Goal: Contribute content: Add original content to the website for others to see

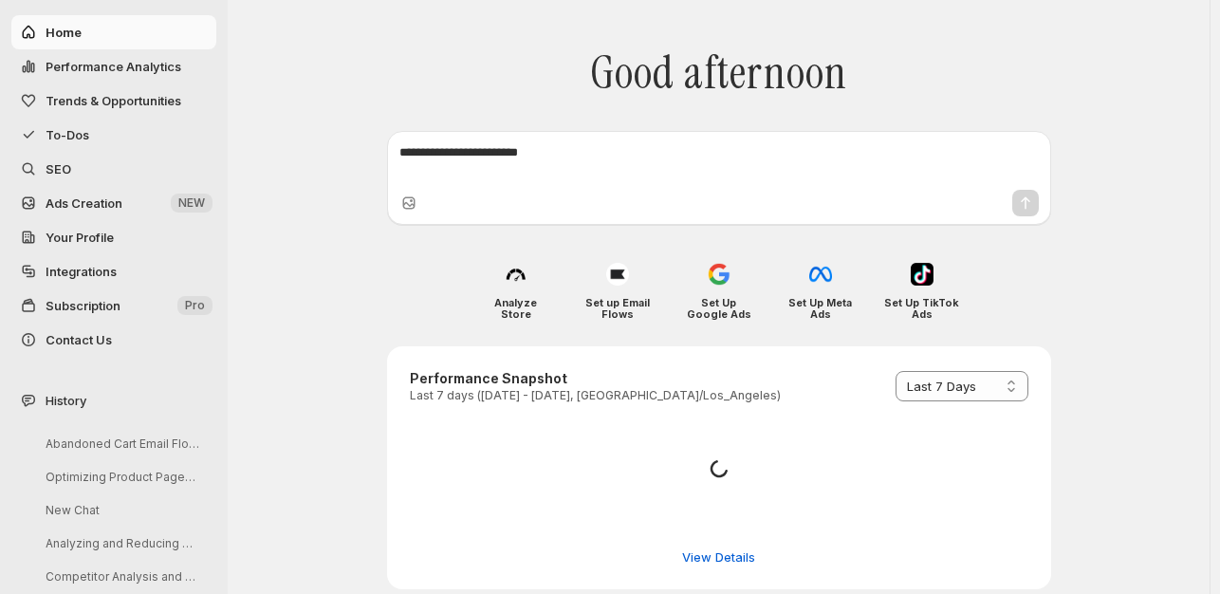
select select "*********"
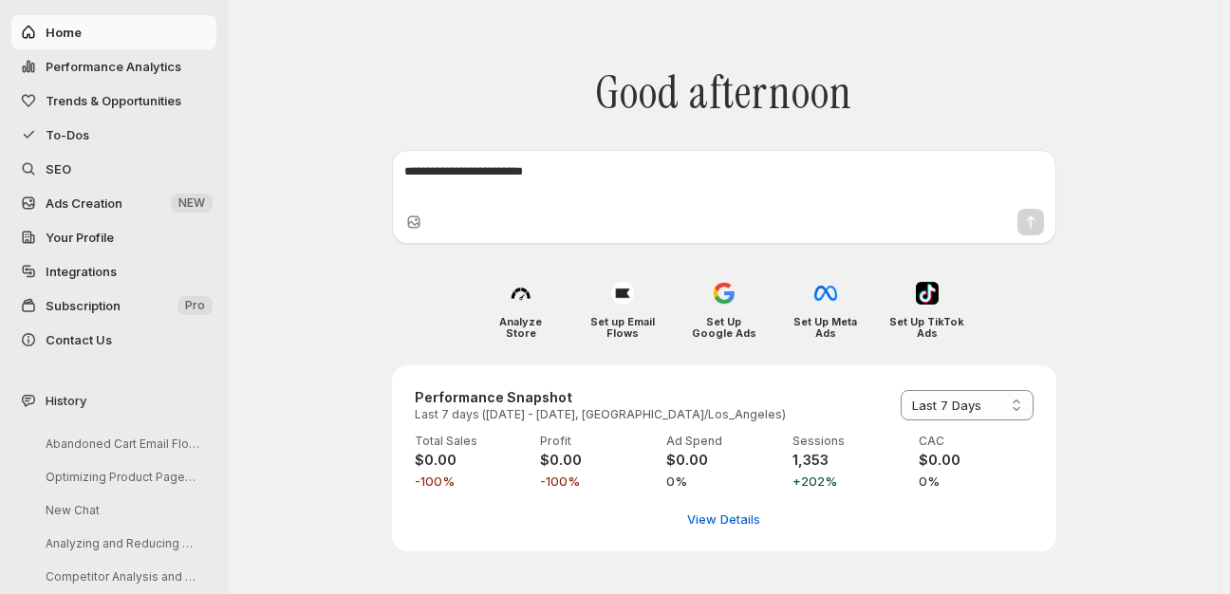
click at [91, 93] on span "Trends & Opportunities" at bounding box center [114, 100] width 136 height 15
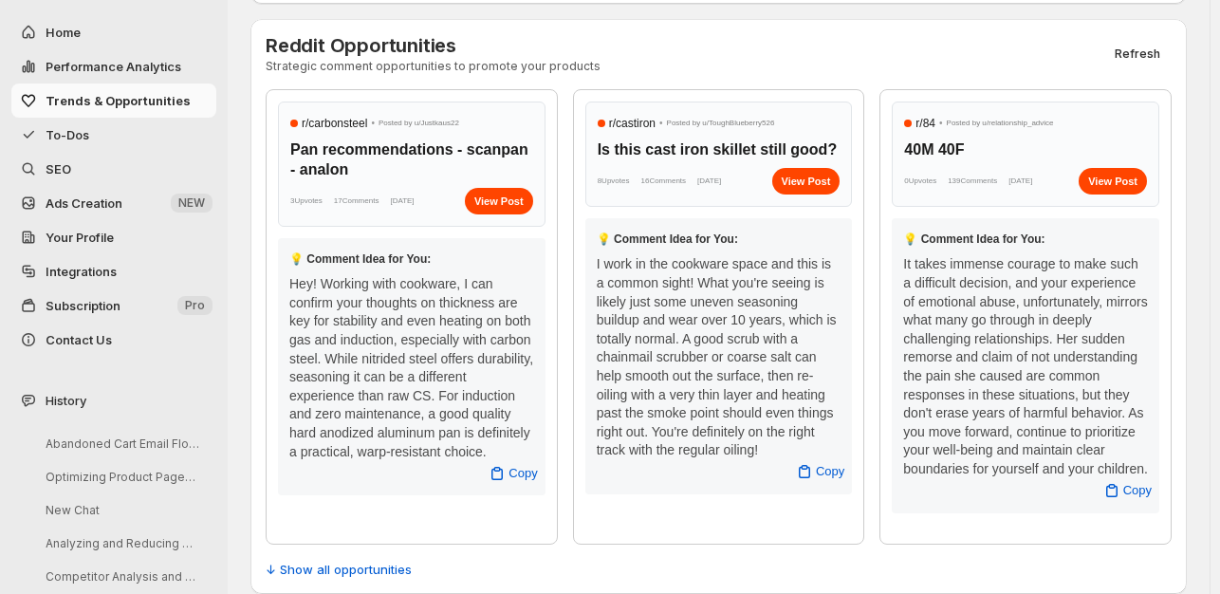
scroll to position [785, 0]
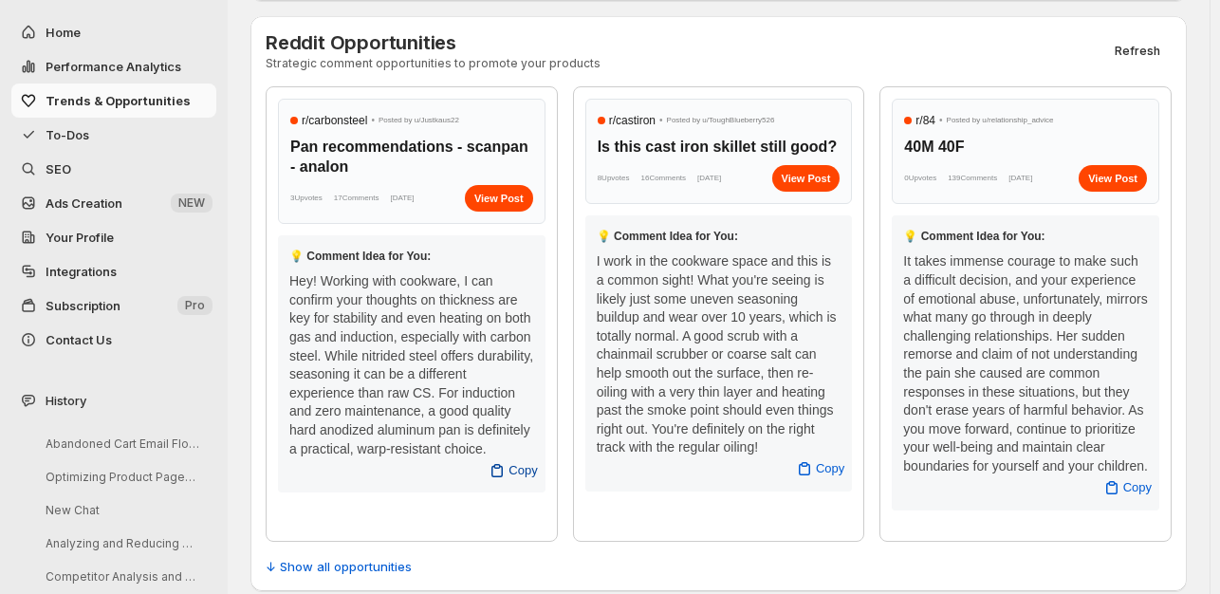
click at [507, 461] on icon "button" at bounding box center [497, 470] width 19 height 19
click at [501, 185] on div "View Post" at bounding box center [499, 198] width 68 height 27
click at [522, 461] on span "Copy" at bounding box center [523, 470] width 28 height 19
click at [832, 459] on span "Copy" at bounding box center [830, 468] width 28 height 19
click at [812, 165] on div "View Post" at bounding box center [806, 178] width 68 height 27
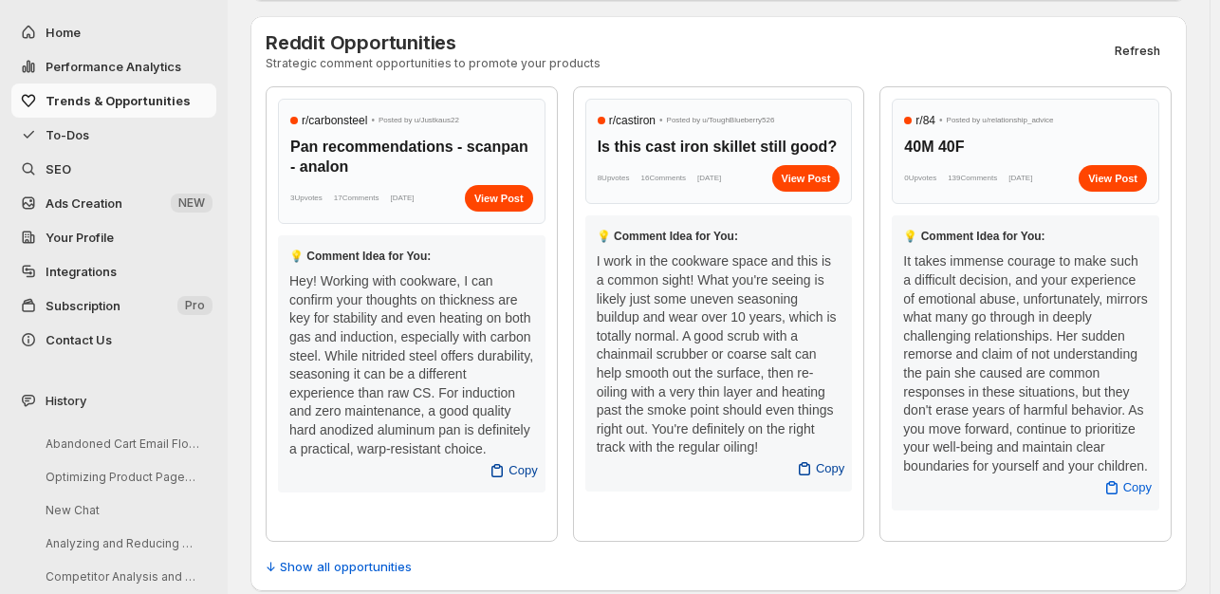
click at [84, 127] on span "To-Dos" at bounding box center [68, 134] width 44 height 15
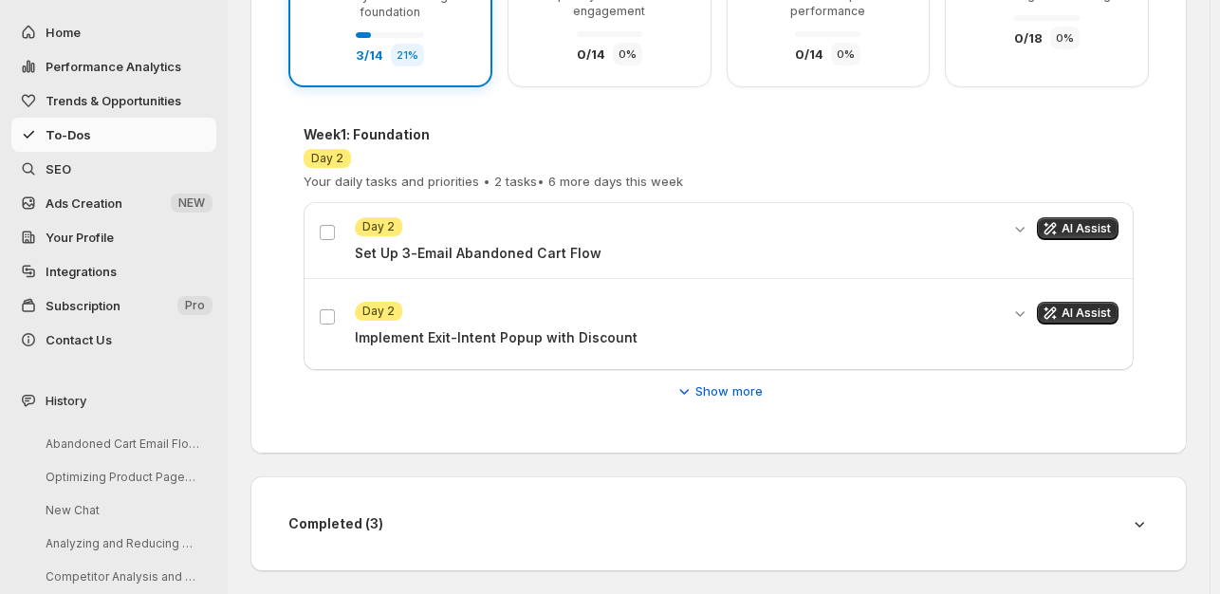
scroll to position [359, 0]
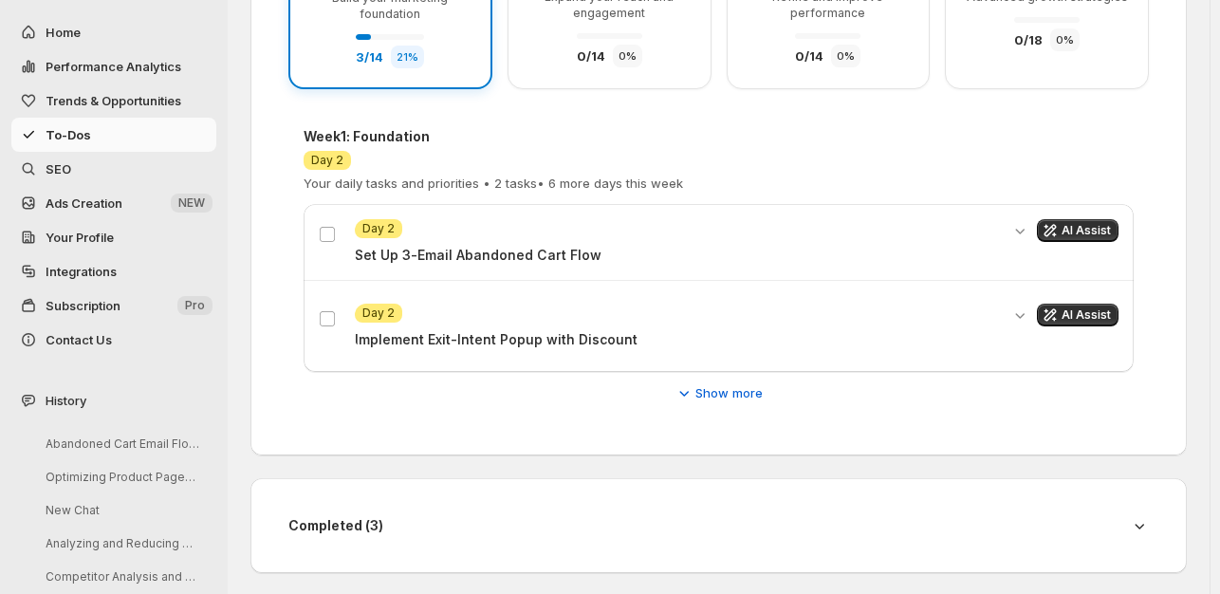
click at [57, 168] on span "SEO" at bounding box center [59, 168] width 26 height 15
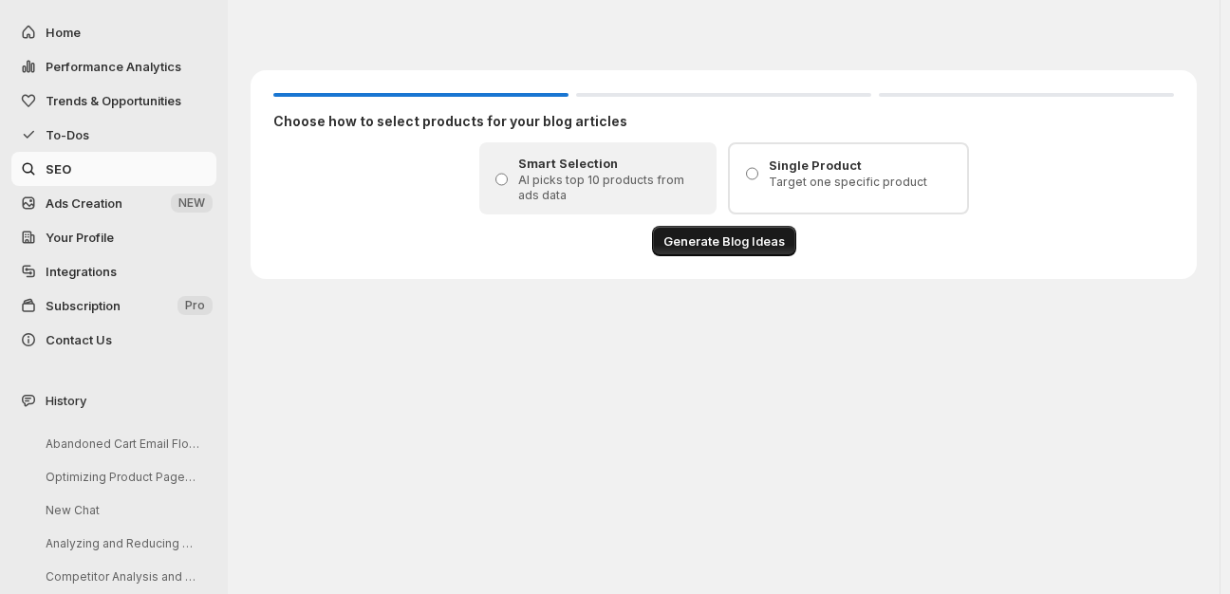
click at [723, 234] on span "Generate Blog Ideas" at bounding box center [723, 241] width 121 height 19
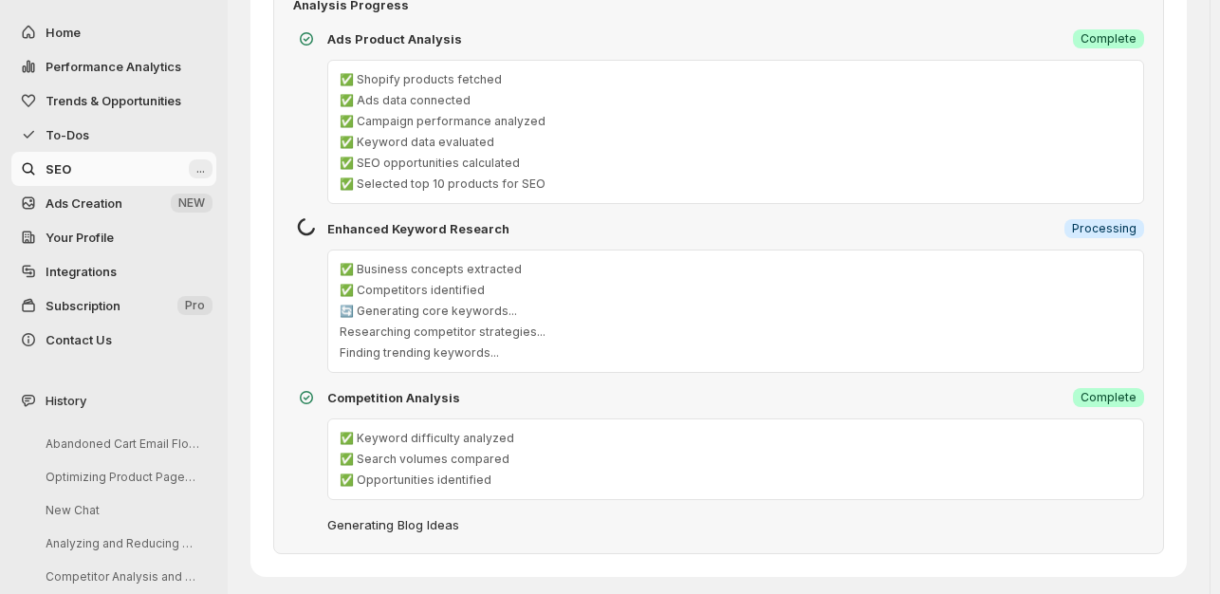
click at [90, 301] on span "Subscription" at bounding box center [83, 305] width 75 height 15
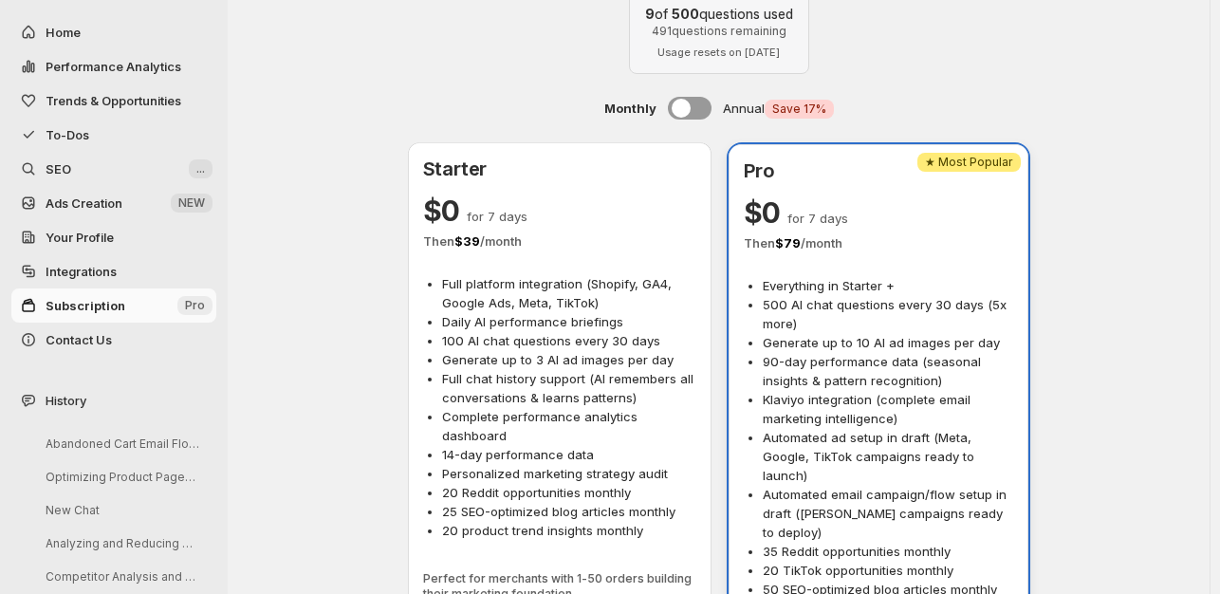
scroll to position [66, 0]
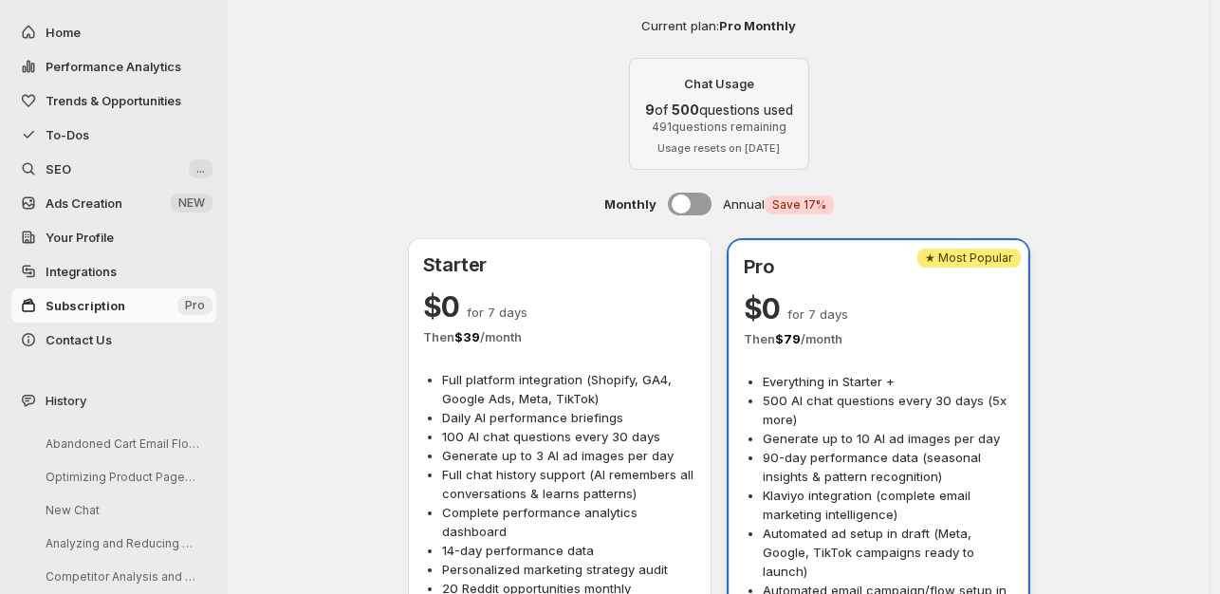
click at [62, 159] on span "SEO" at bounding box center [115, 168] width 139 height 19
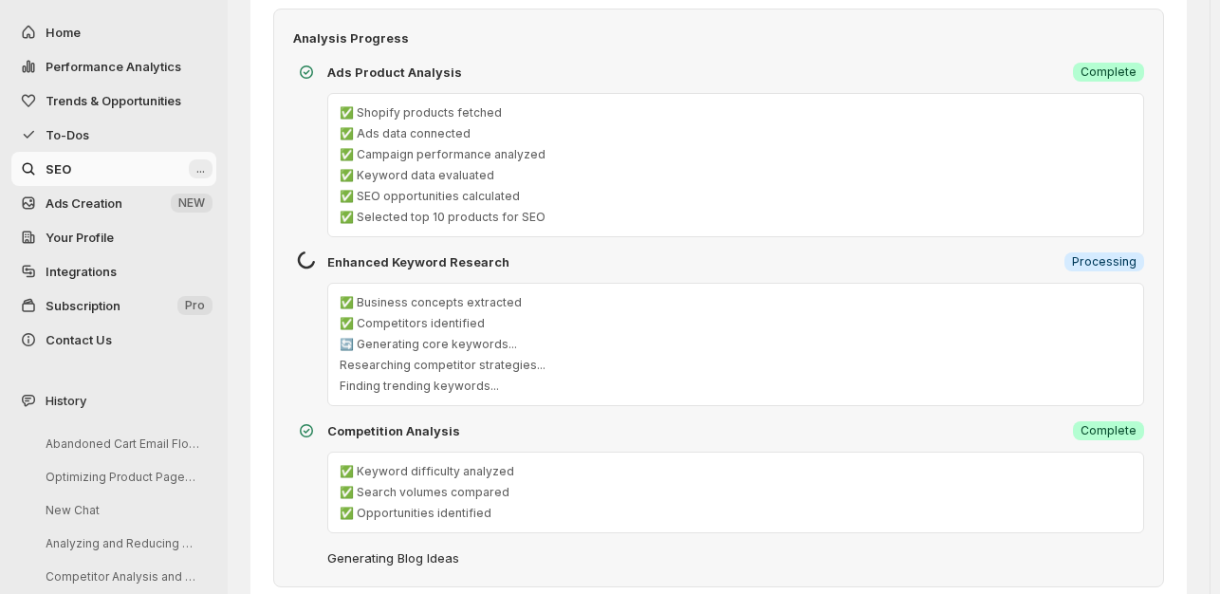
scroll to position [194, 0]
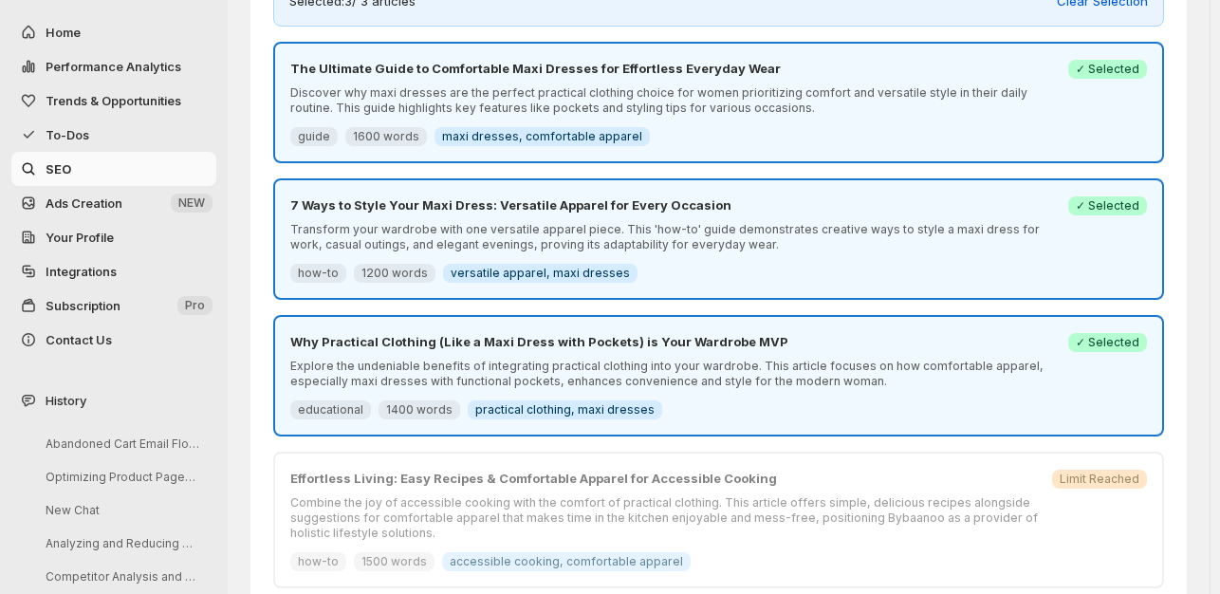
click at [11, 152] on link "SEO" at bounding box center [113, 169] width 205 height 34
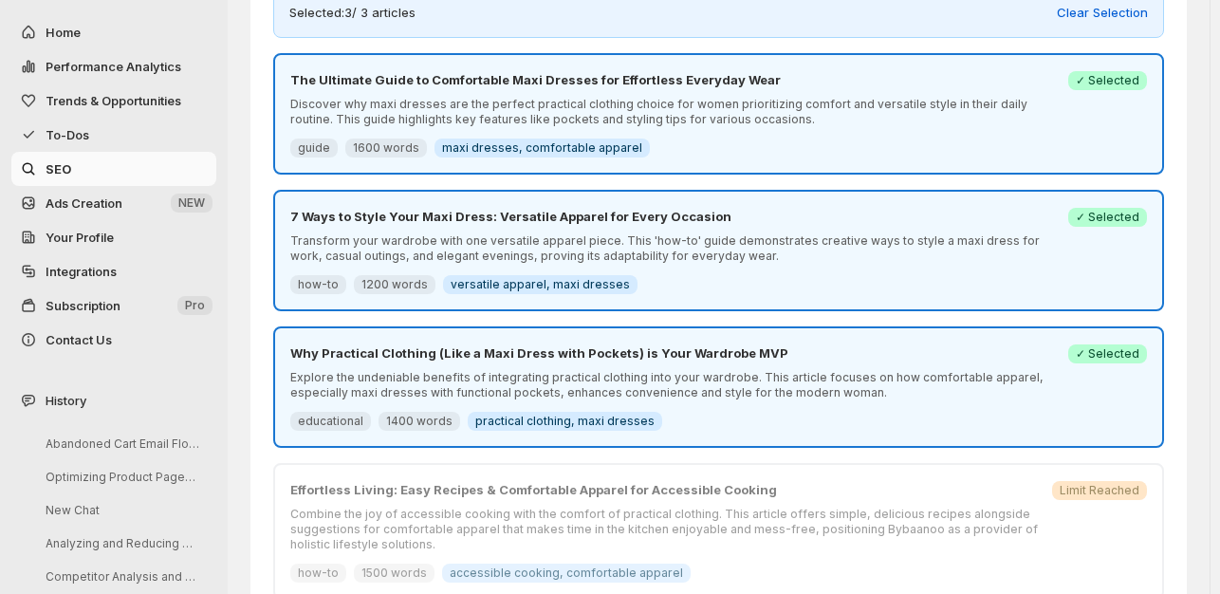
scroll to position [190, 0]
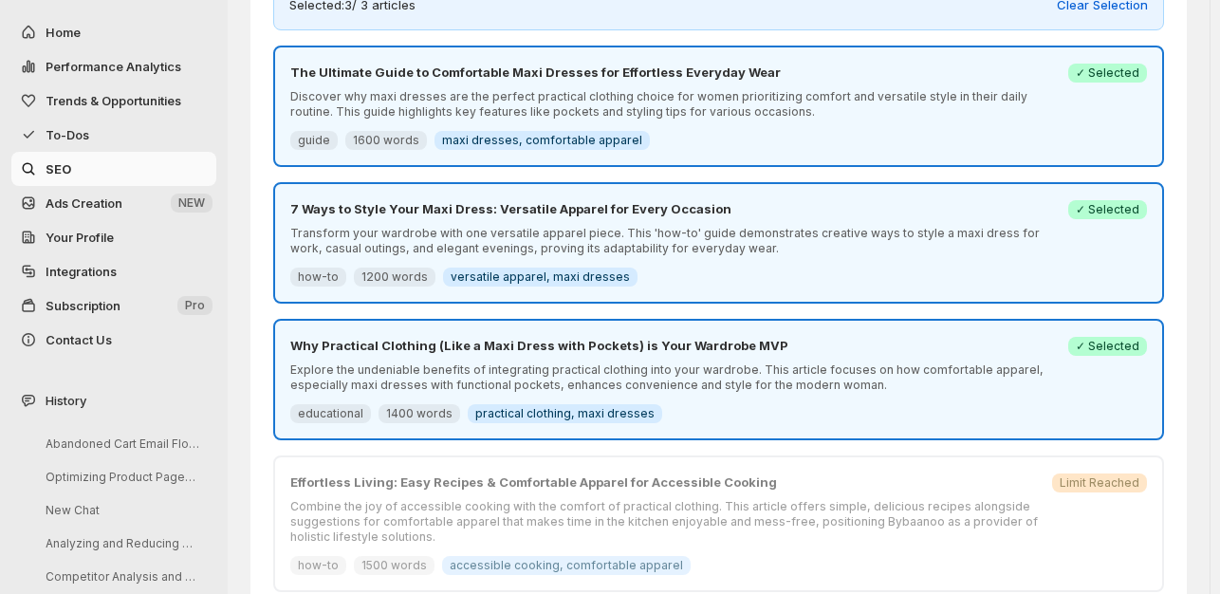
click at [564, 408] on span "practical clothing, maxi dresses" at bounding box center [564, 413] width 179 height 15
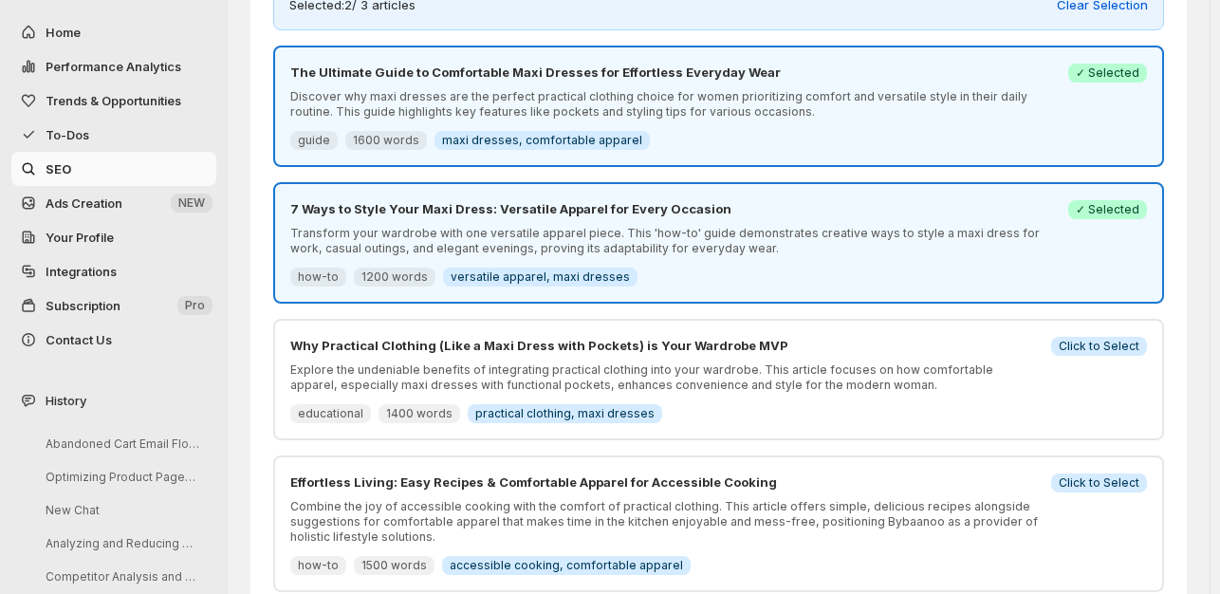
click at [1112, 340] on span "Click to Select" at bounding box center [1099, 346] width 81 height 15
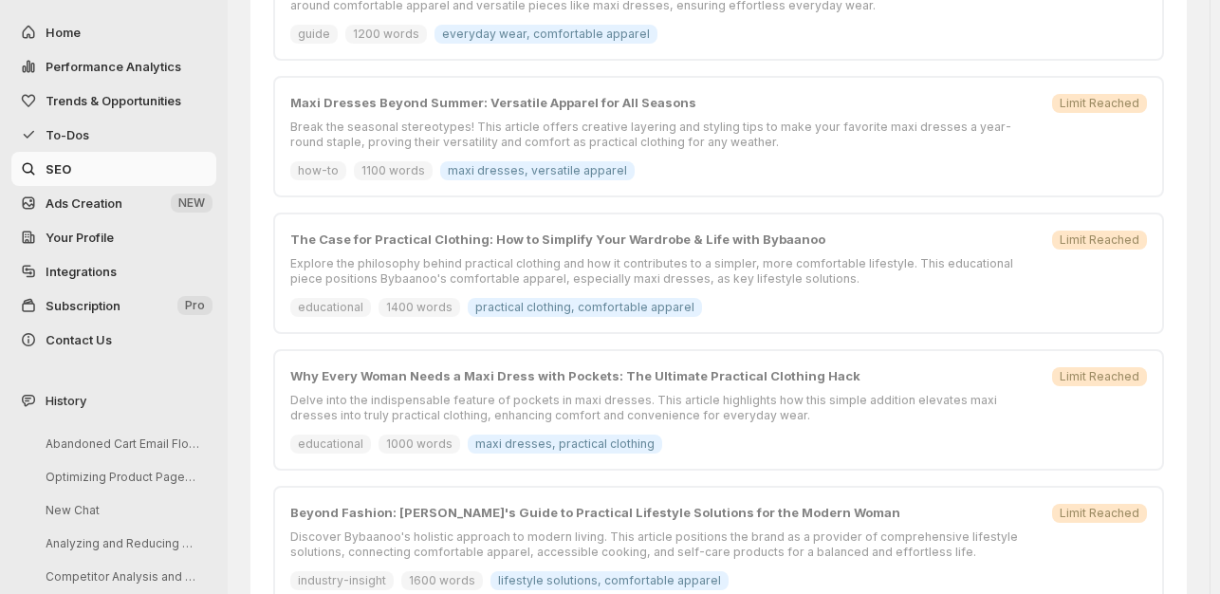
scroll to position [1103, 0]
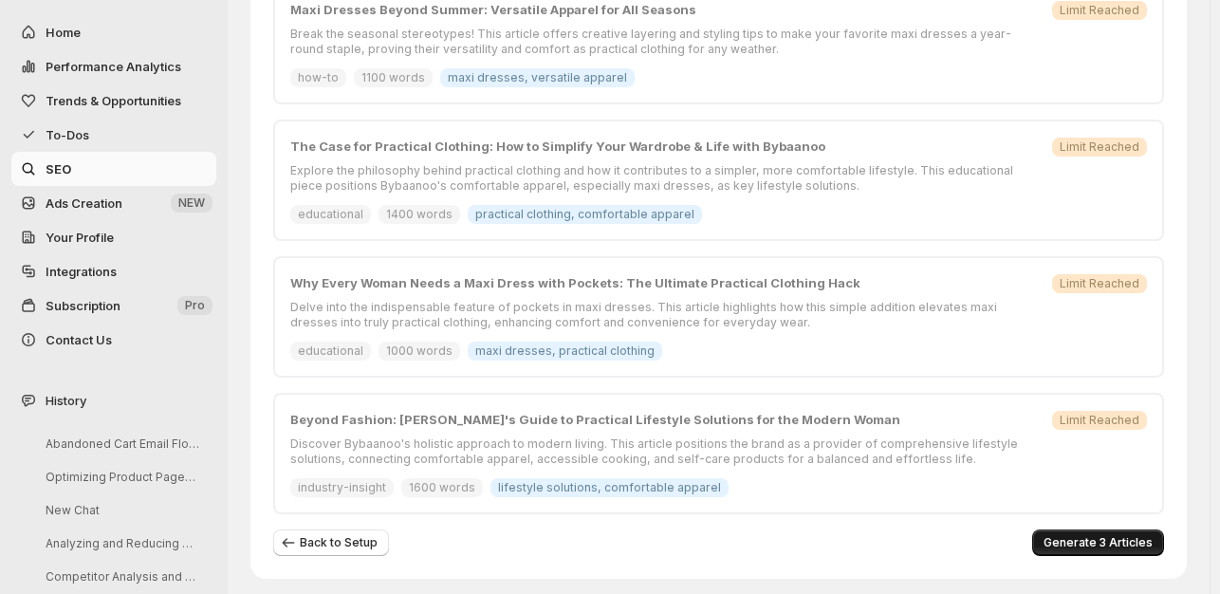
click at [1114, 535] on span "Generate 3 Articles" at bounding box center [1098, 542] width 109 height 15
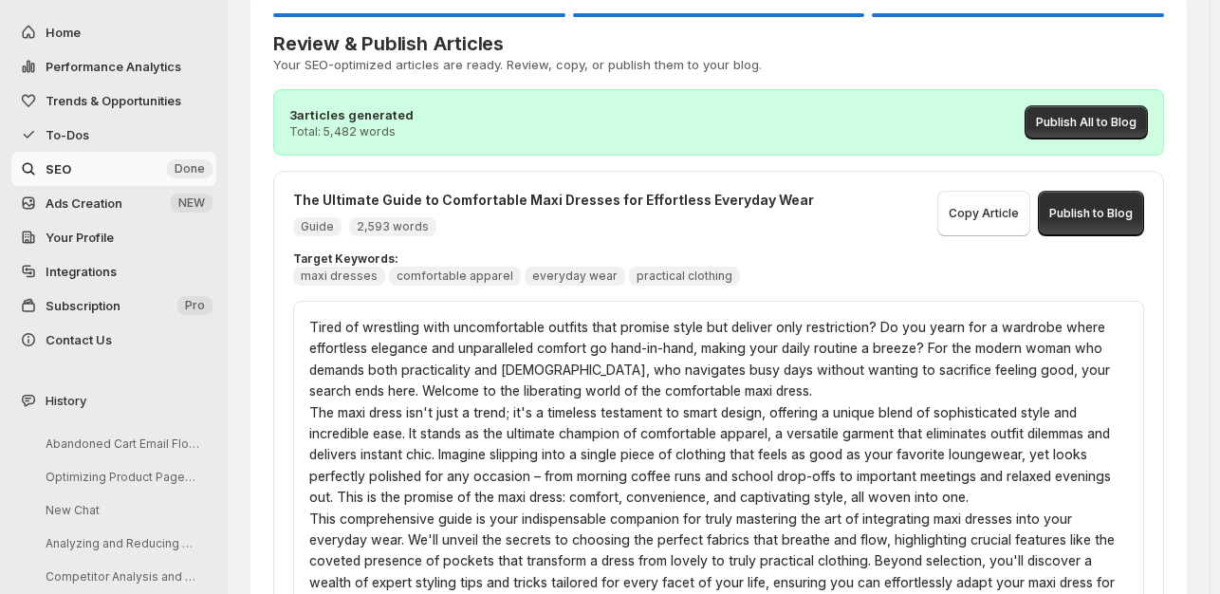
scroll to position [0, 0]
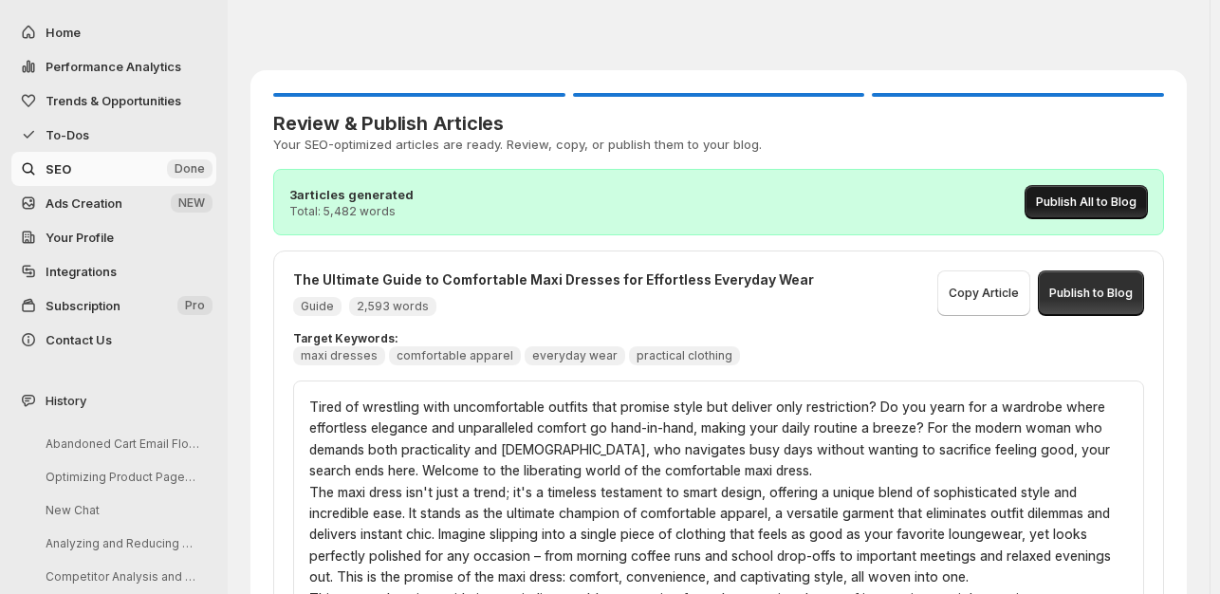
click at [1105, 201] on span "Publish All to Blog" at bounding box center [1086, 202] width 101 height 15
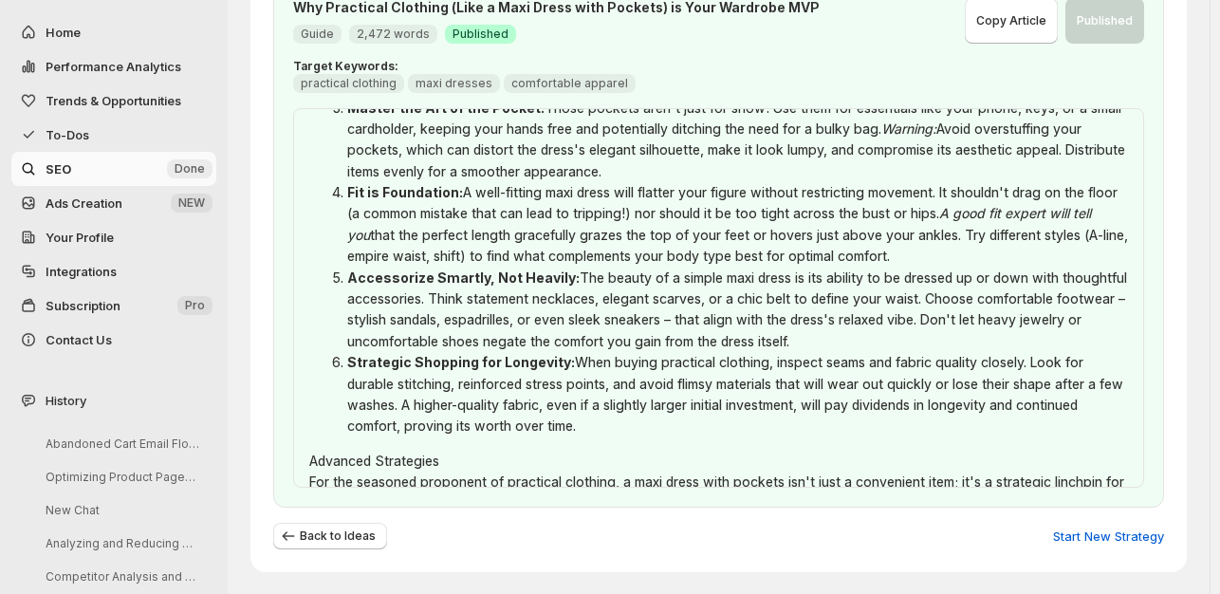
scroll to position [2053, 0]
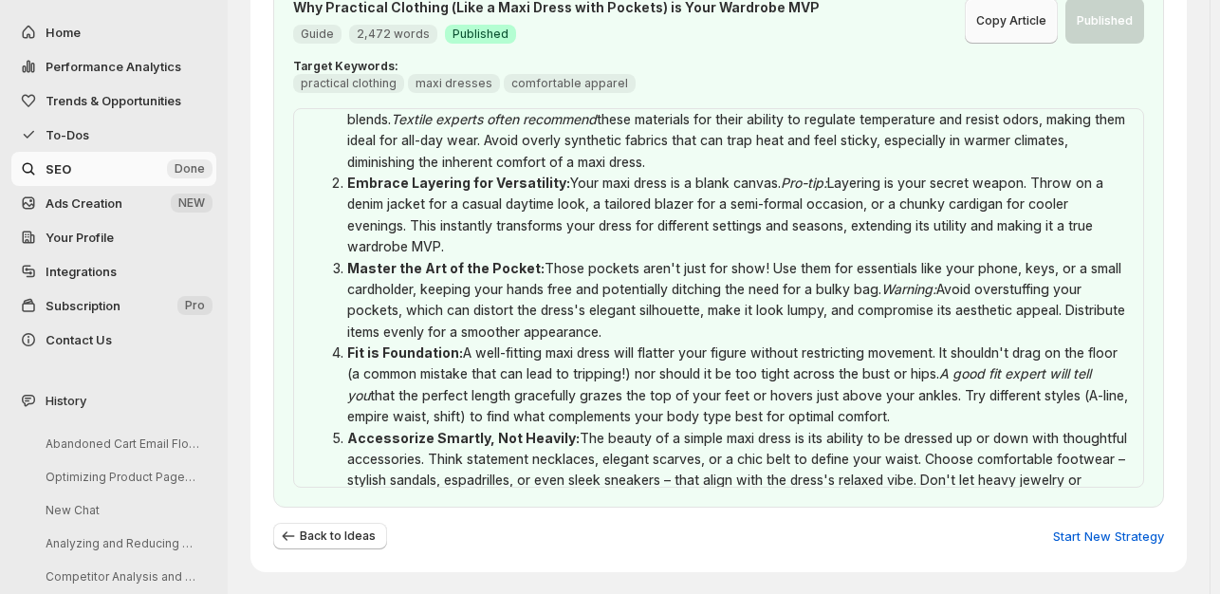
click at [1035, 20] on span "Copy Article" at bounding box center [1011, 20] width 70 height 15
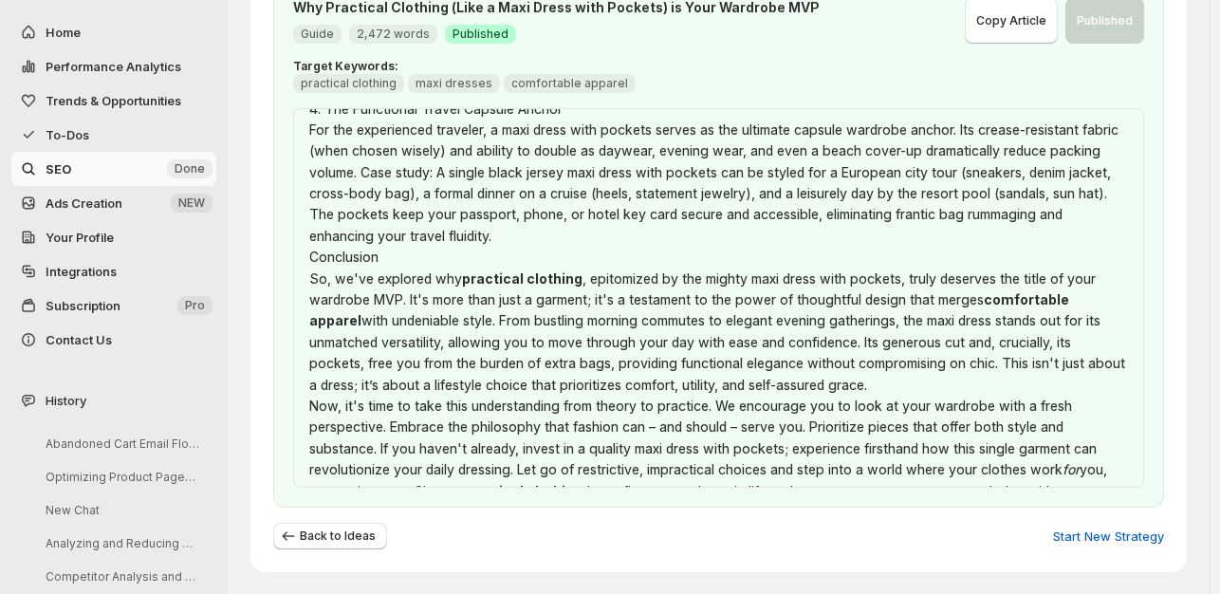
scroll to position [3191, 0]
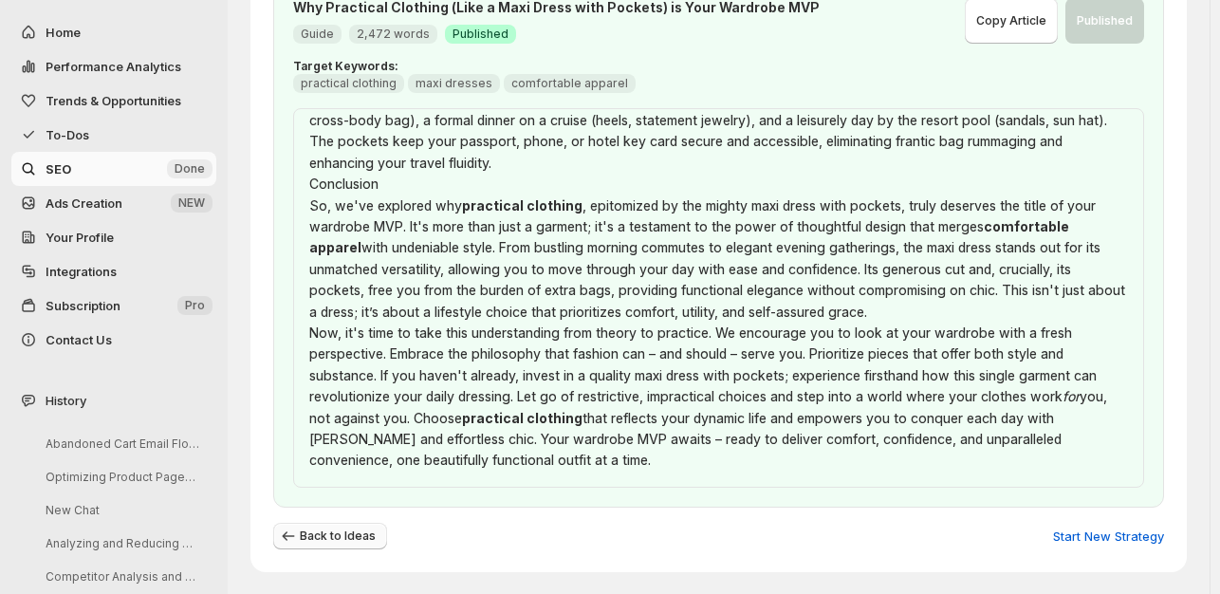
click at [297, 530] on icon "button" at bounding box center [288, 536] width 19 height 19
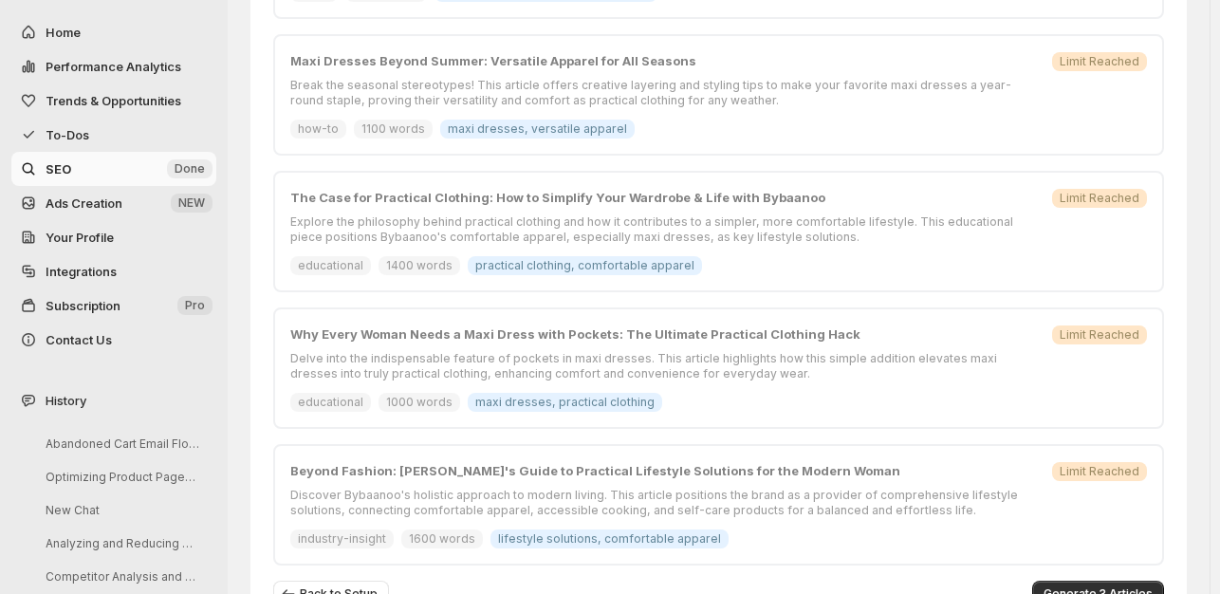
scroll to position [1103, 0]
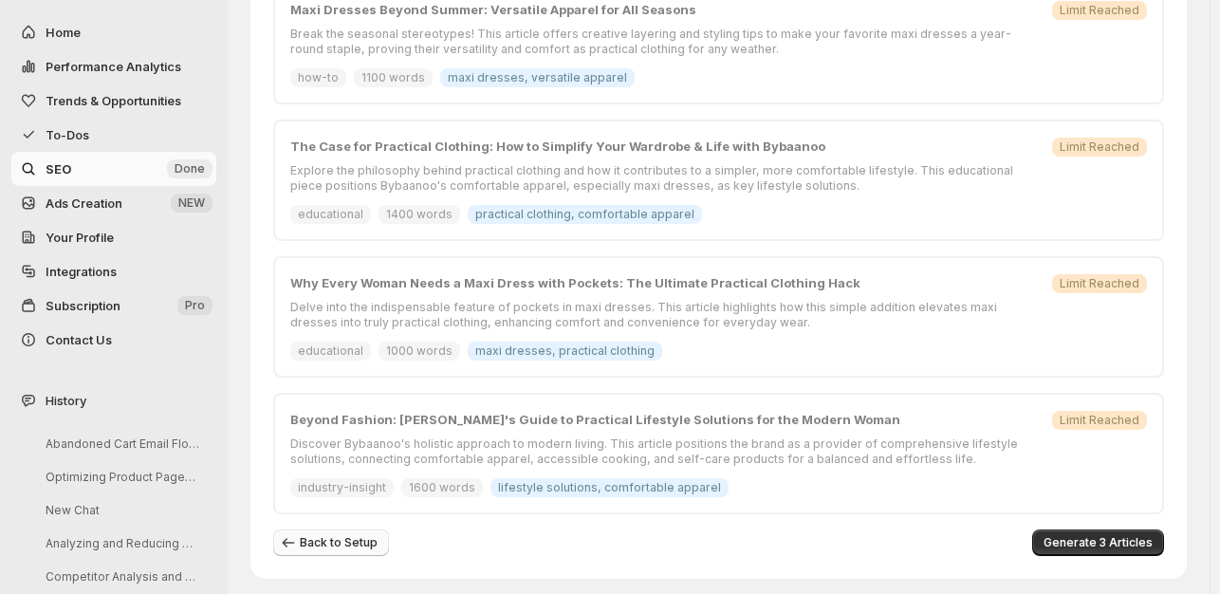
click at [288, 533] on icon "button" at bounding box center [288, 542] width 19 height 19
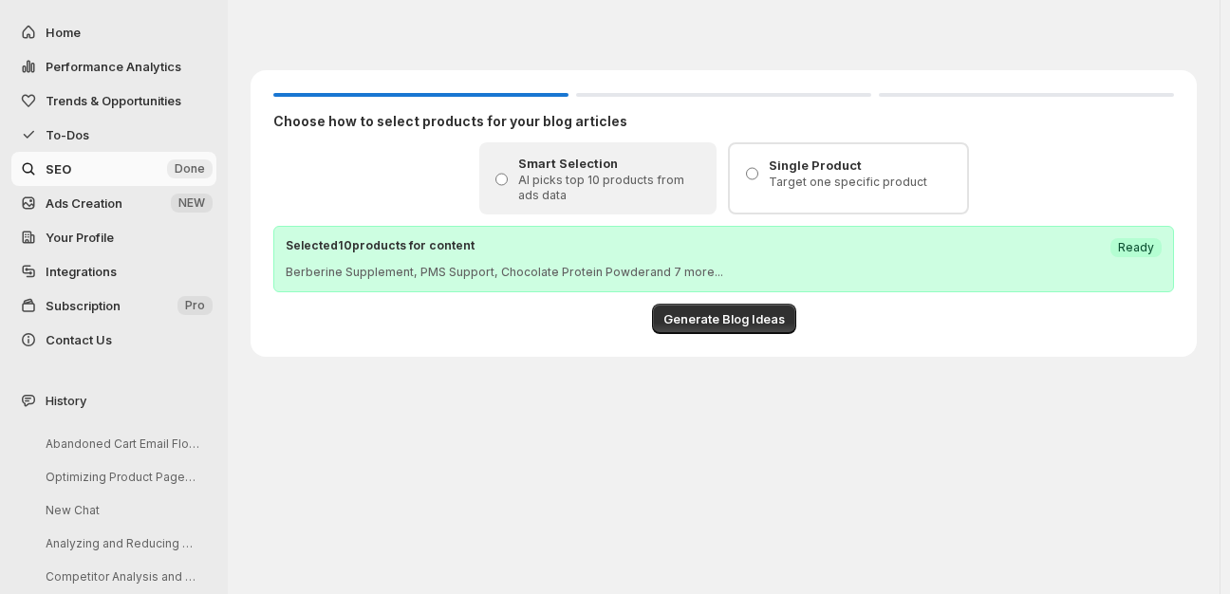
click at [797, 177] on p "Target one specific product" at bounding box center [862, 182] width 187 height 15
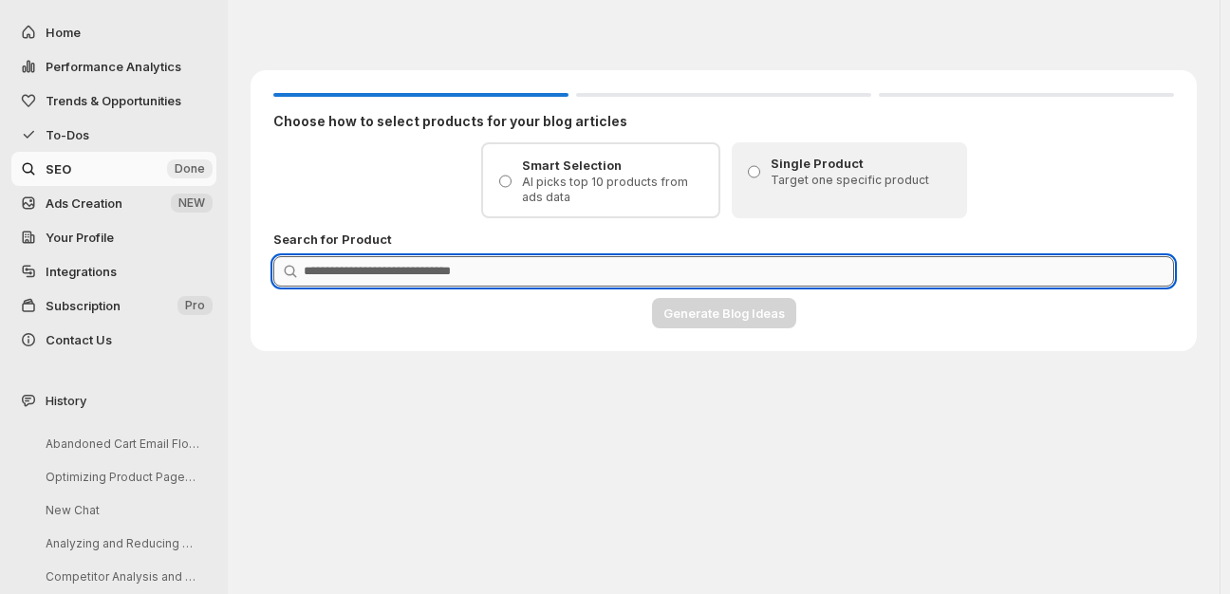
click at [490, 272] on input "Product Search" at bounding box center [739, 271] width 870 height 30
type input "*"
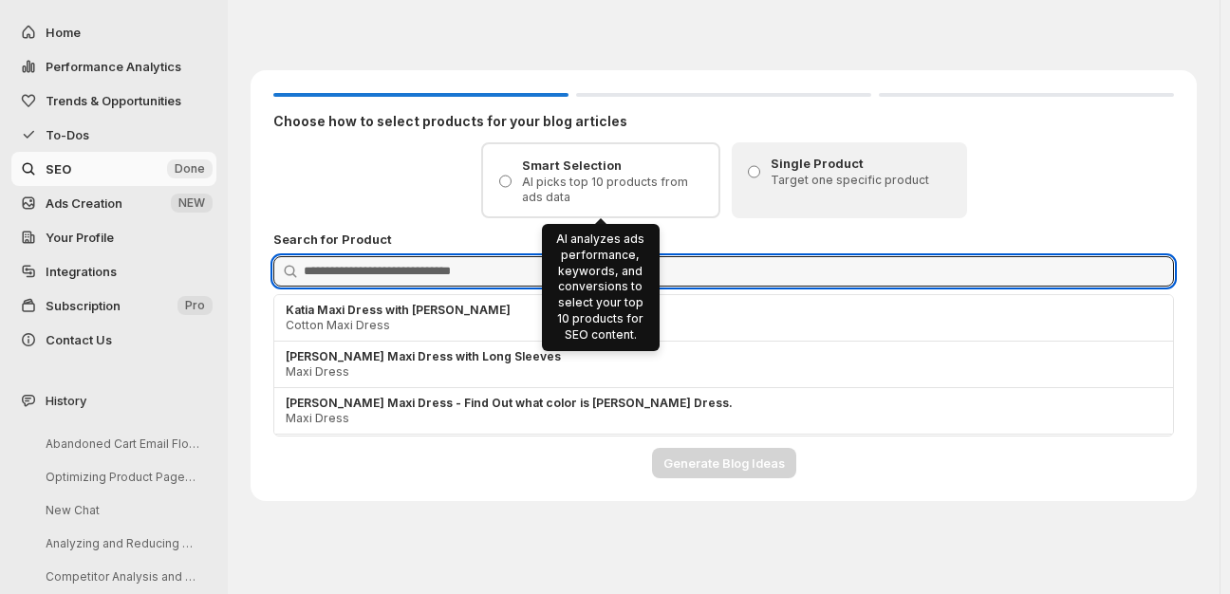
click at [501, 174] on div "Smart Selection AI picks top 10 products from ads data" at bounding box center [600, 180] width 213 height 49
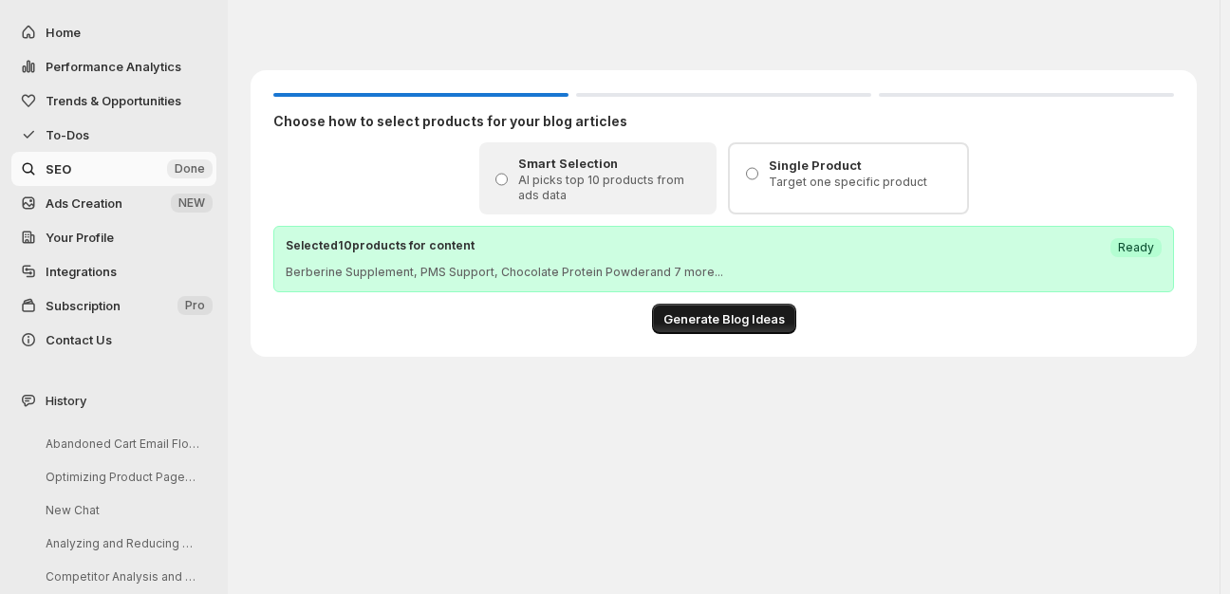
click at [715, 316] on span "Generate Blog Ideas" at bounding box center [723, 318] width 121 height 19
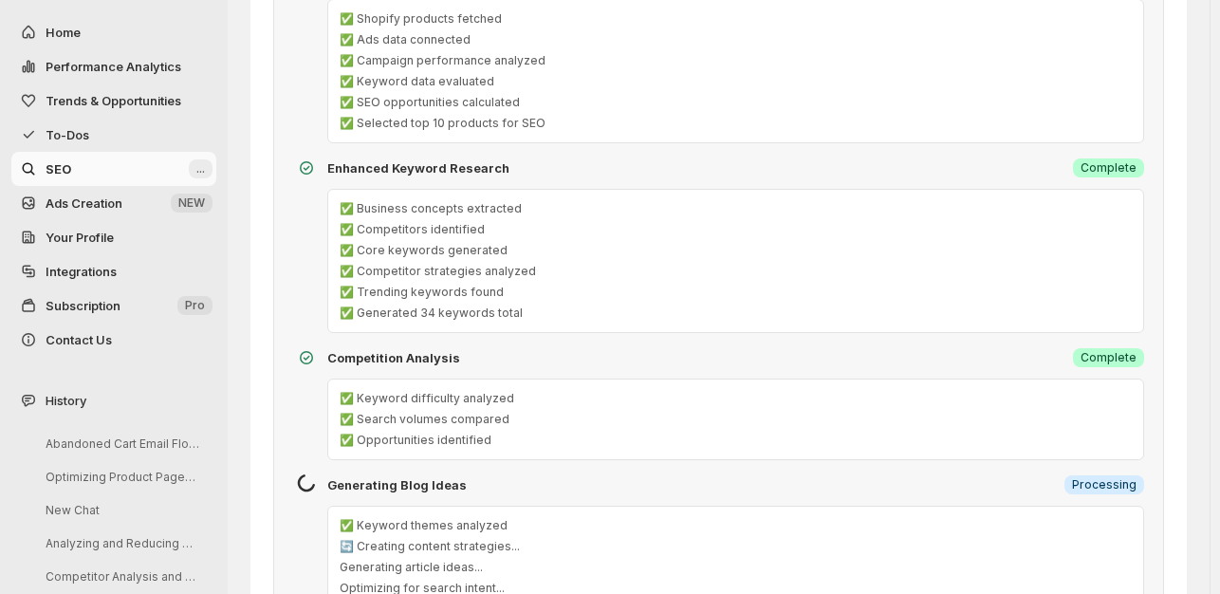
scroll to position [328, 0]
